Goal: Information Seeking & Learning: Learn about a topic

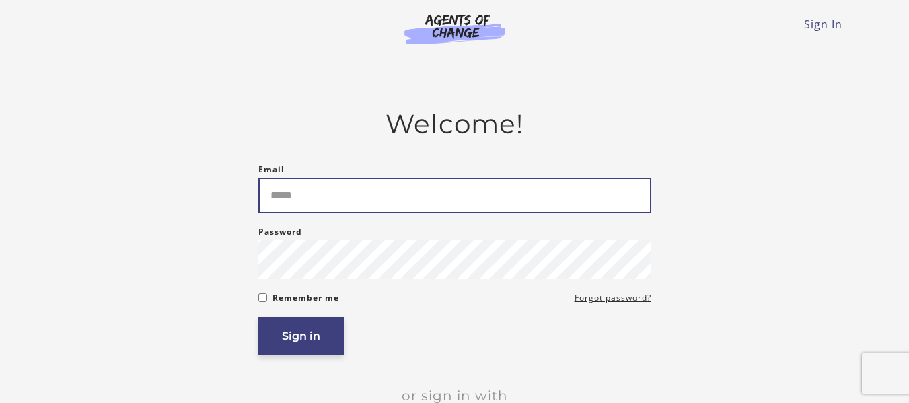
type input "**********"
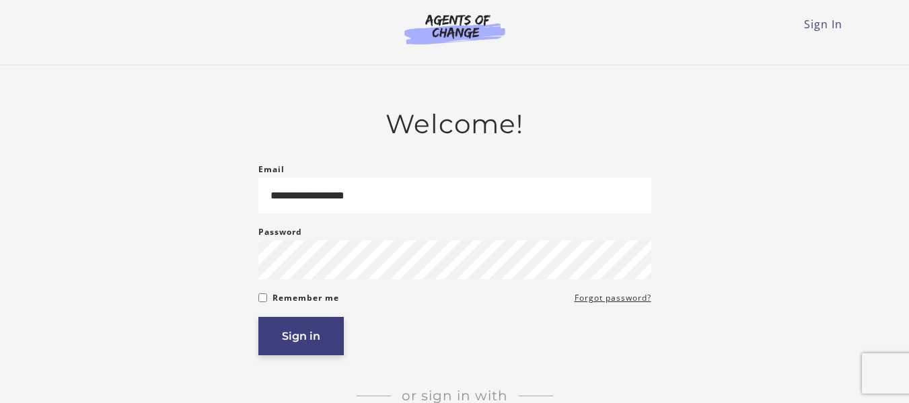
click at [302, 333] on button "Sign in" at bounding box center [300, 336] width 85 height 38
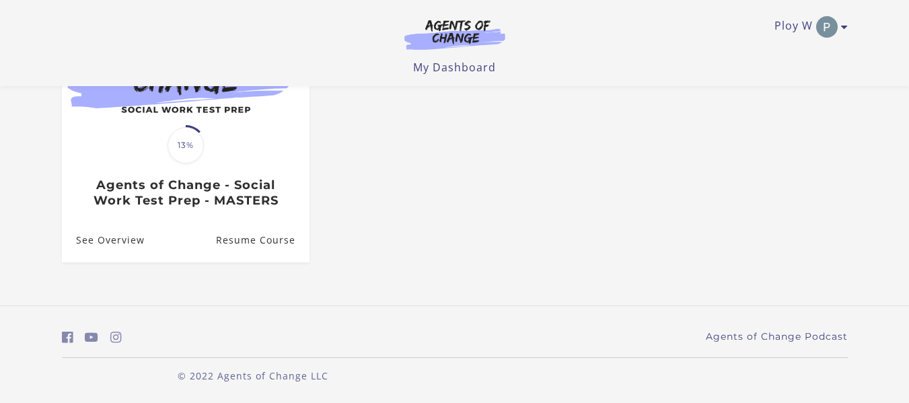
scroll to position [201, 0]
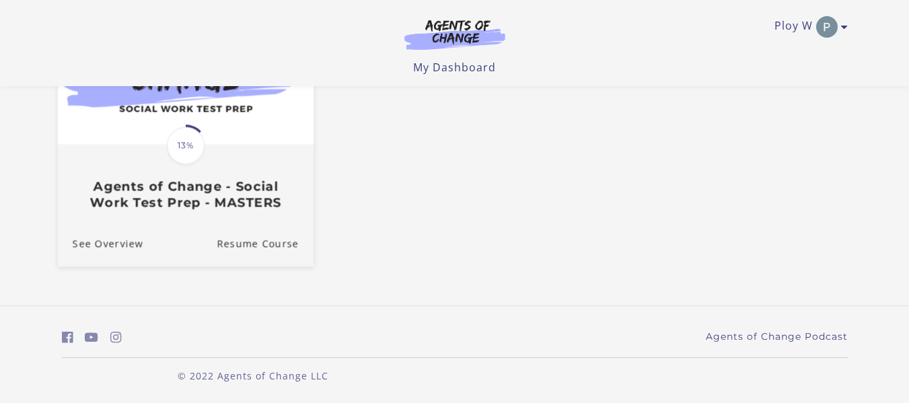
click at [268, 137] on img at bounding box center [185, 75] width 256 height 138
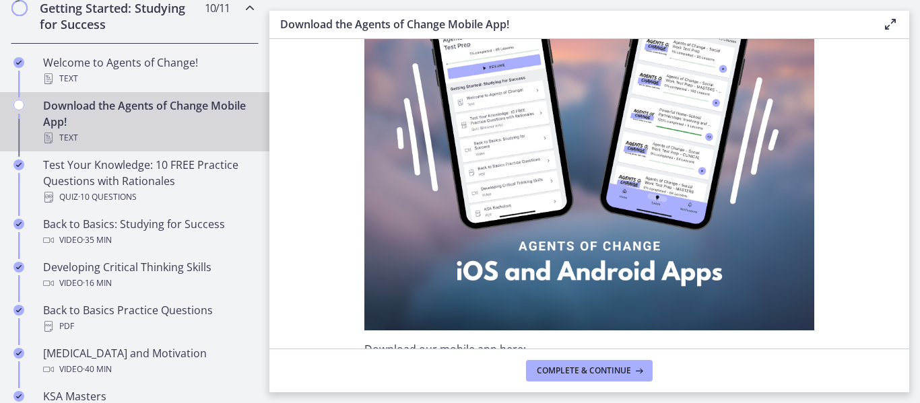
scroll to position [184, 0]
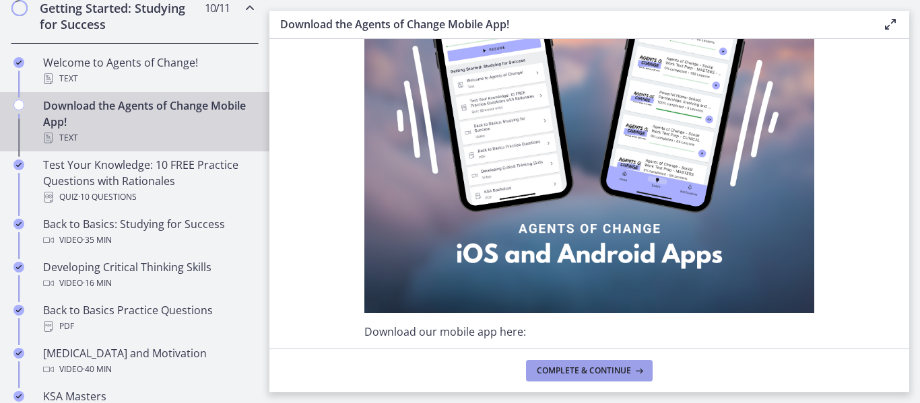
click at [588, 376] on span "Complete & continue" at bounding box center [584, 371] width 94 height 11
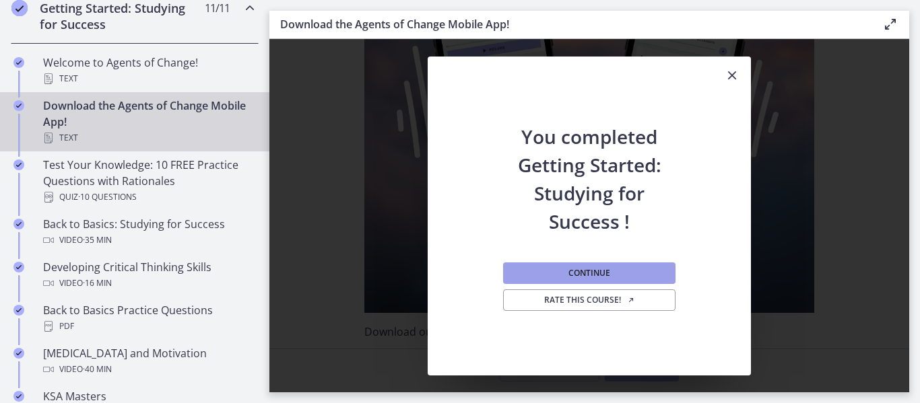
click at [617, 266] on button "Continue" at bounding box center [589, 274] width 172 height 22
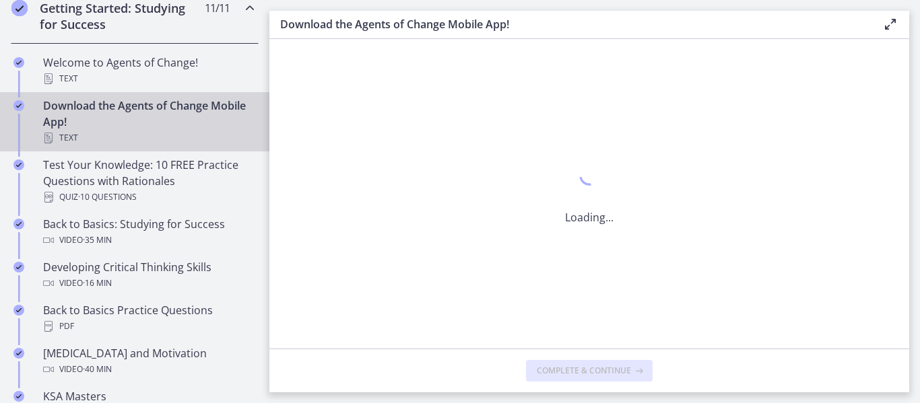
scroll to position [0, 0]
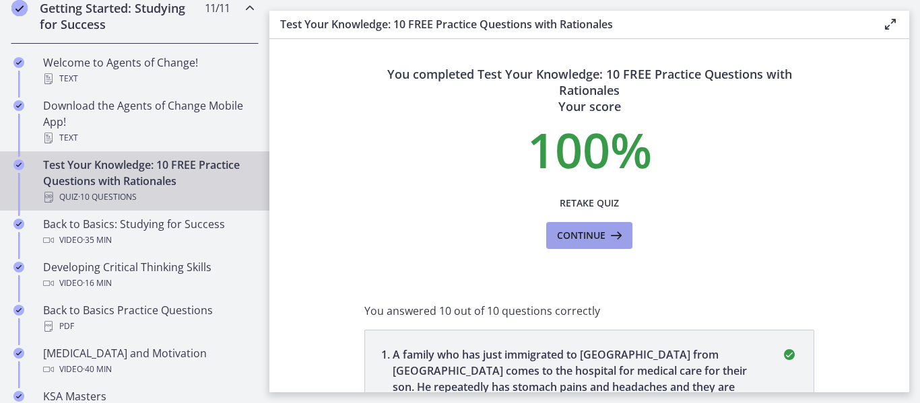
click at [597, 240] on span "Continue" at bounding box center [581, 236] width 48 height 16
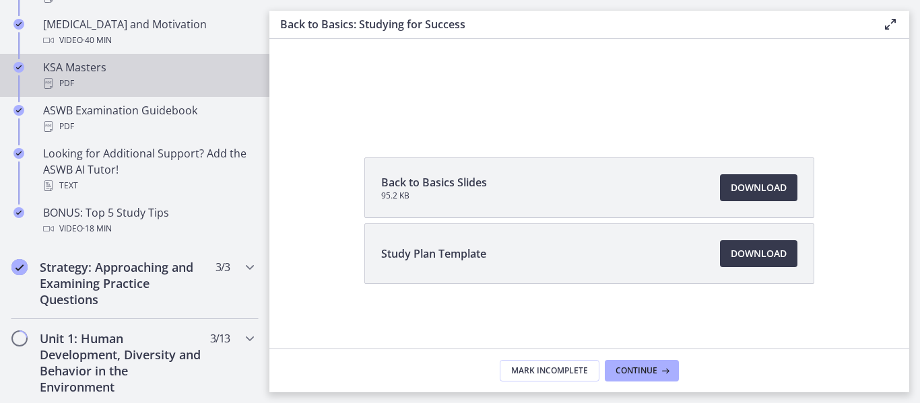
scroll to position [598, 0]
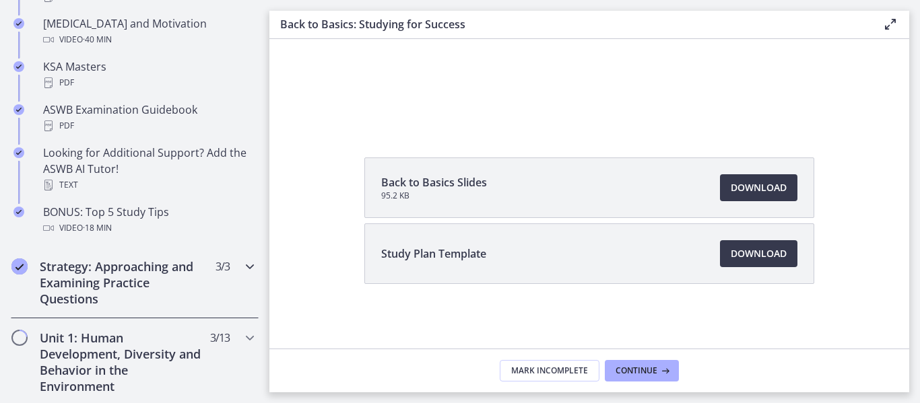
click at [234, 281] on div "Strategy: Approaching and Examining Practice Questions 3 / 3 Completed" at bounding box center [135, 282] width 248 height 71
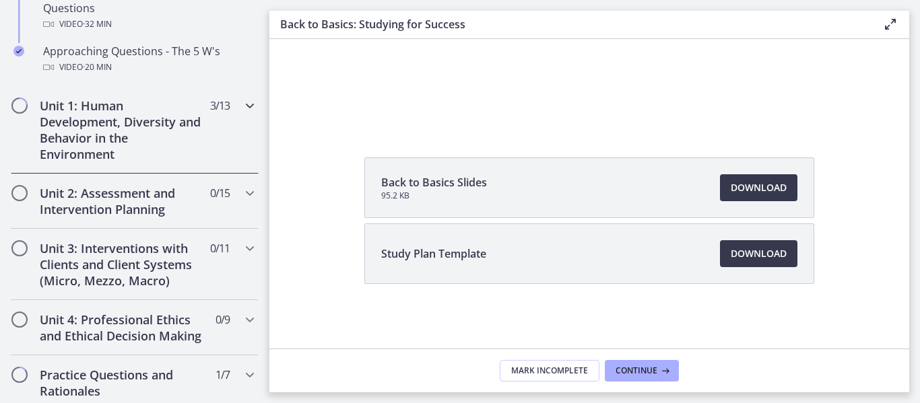
click at [242, 100] on icon "Chapters" at bounding box center [250, 106] width 16 height 16
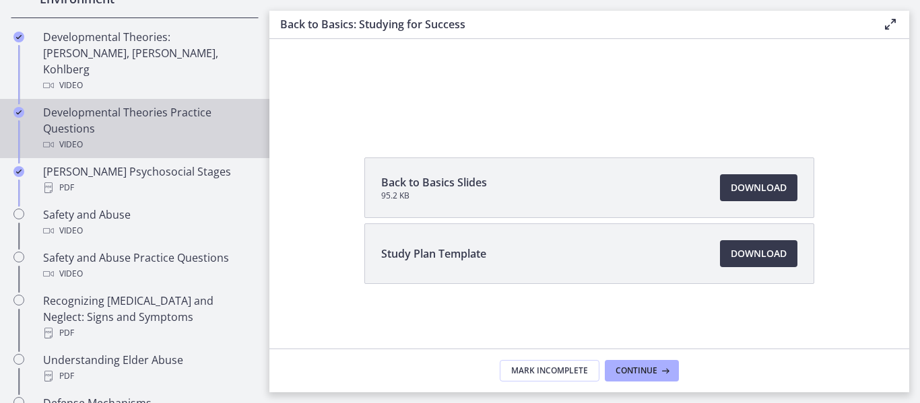
scroll to position [452, 0]
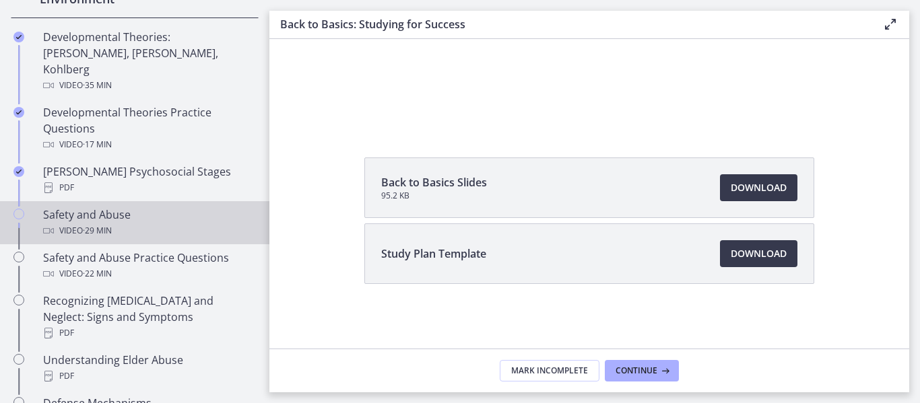
click at [160, 223] on div "Video · 29 min" at bounding box center [148, 231] width 210 height 16
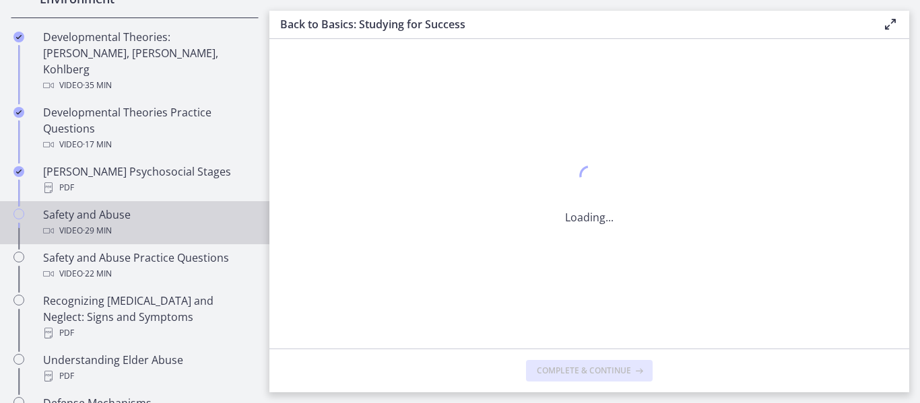
scroll to position [0, 0]
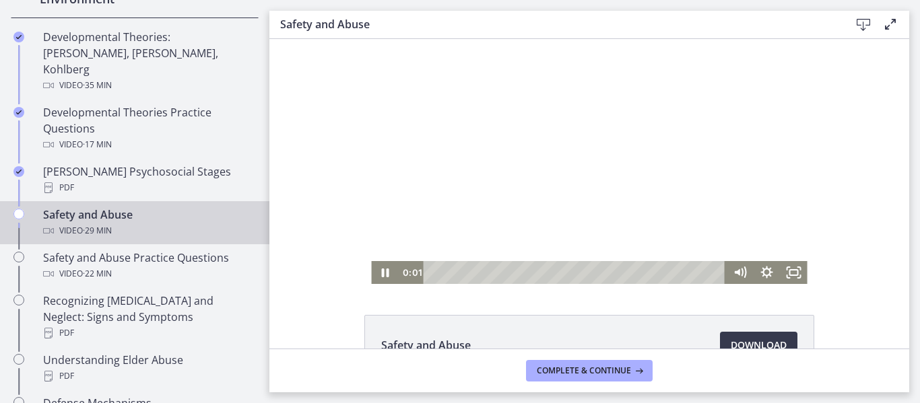
scroll to position [92, 0]
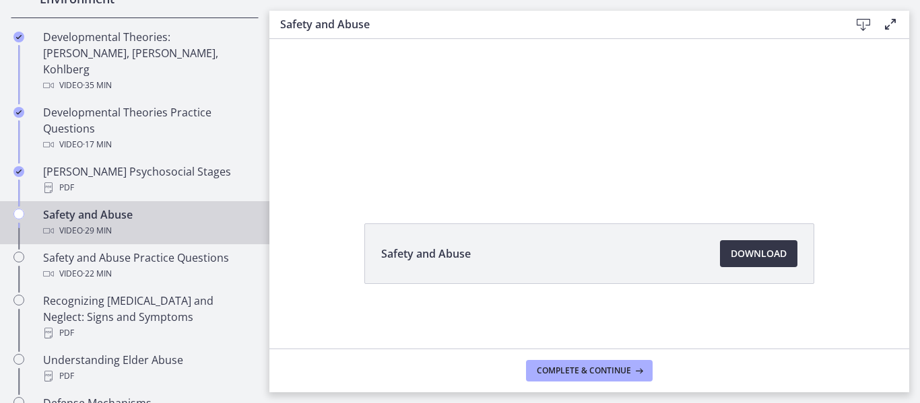
click at [754, 250] on span "Download Opens in a new window" at bounding box center [758, 254] width 56 height 16
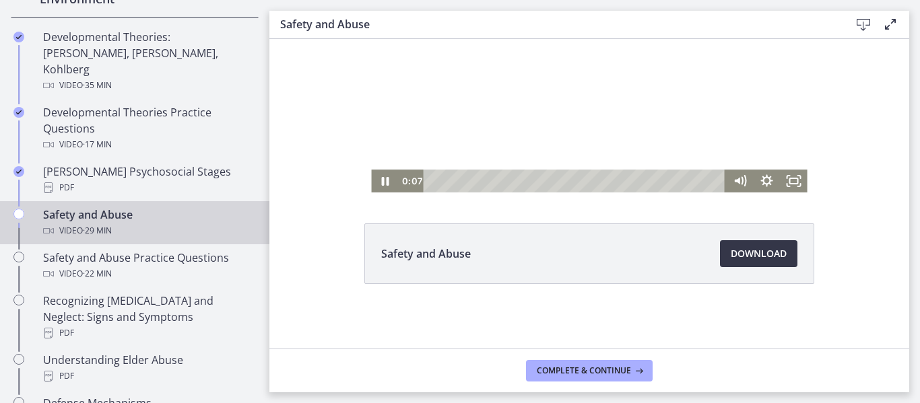
scroll to position [61, 0]
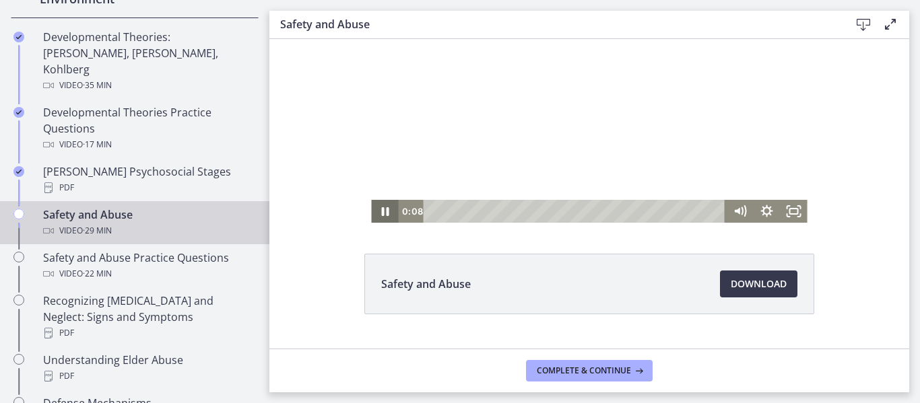
click at [379, 209] on icon "Pause" at bounding box center [384, 211] width 27 height 23
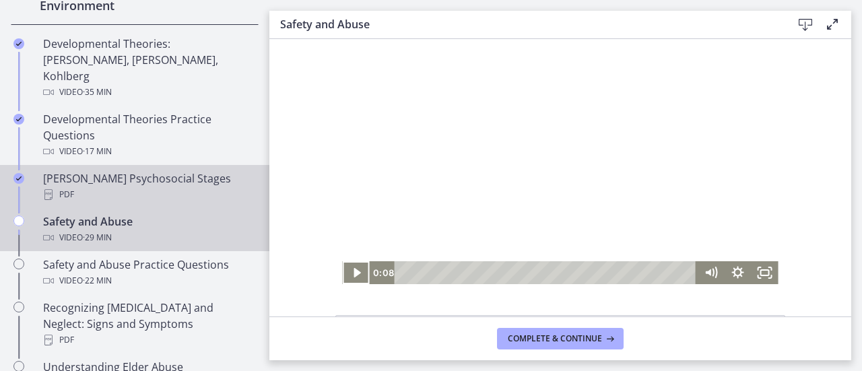
scroll to position [448, 0]
